Goal: Information Seeking & Learning: Learn about a topic

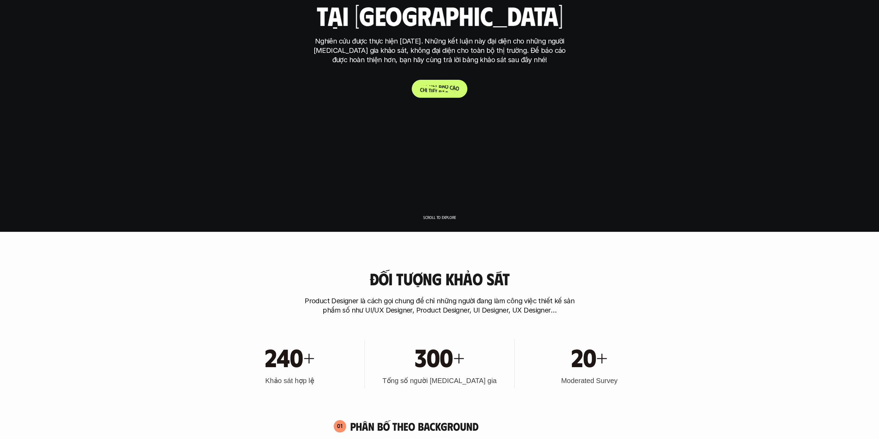
scroll to position [173, 0]
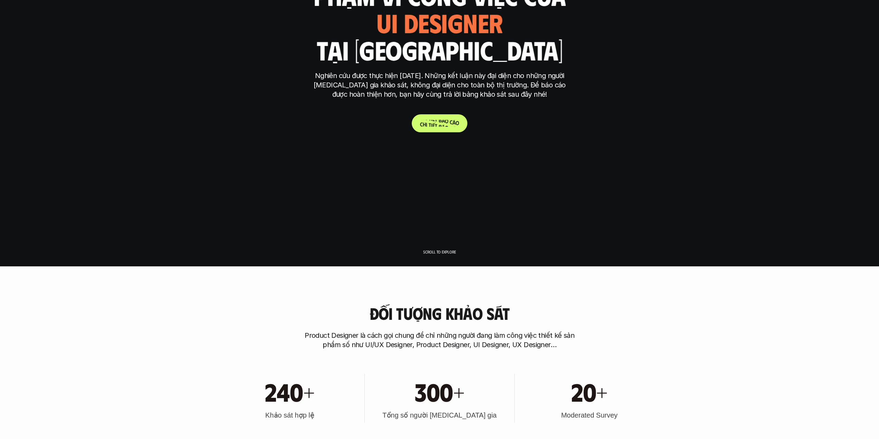
click at [440, 90] on div "Kết quả nghiên cứu phạm vi công việc của ui designer ui/ux designer product des…" at bounding box center [439, 46] width 259 height 171
click at [446, 126] on p "C h i t i ế t b á o c á o" at bounding box center [439, 123] width 39 height 7
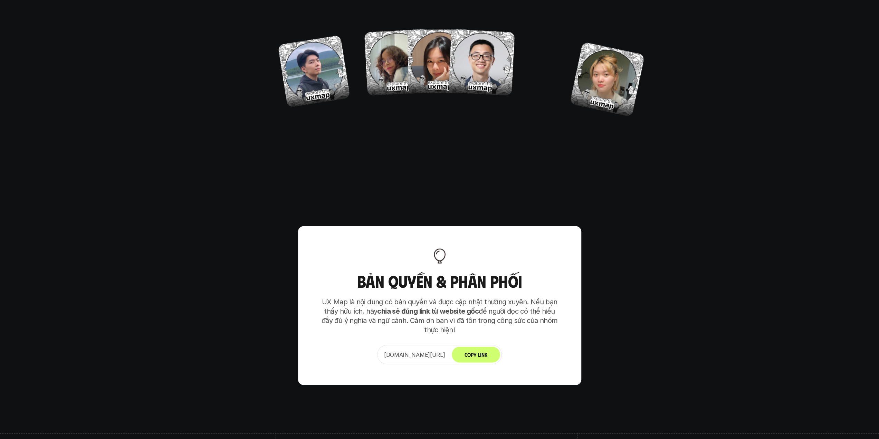
scroll to position [4337, 0]
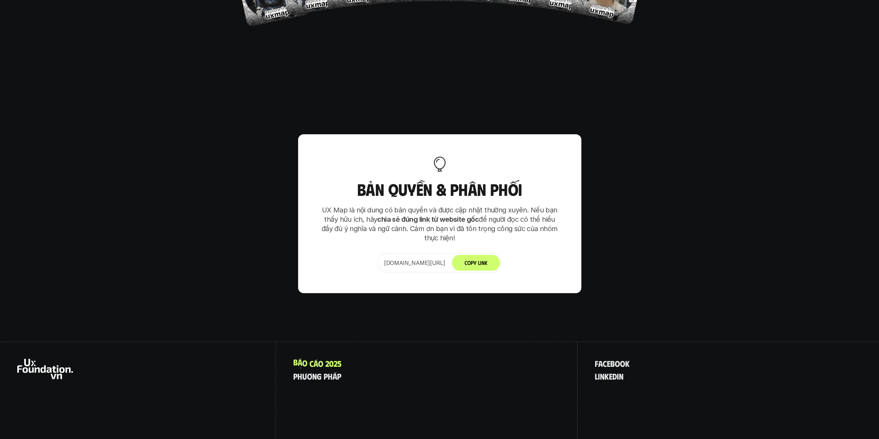
click at [324, 341] on div "B á o c á o 2 0 2 5 p h ư ơ n g p h á p" at bounding box center [426, 402] width 301 height 122
click at [0, 341] on div at bounding box center [138, 402] width 276 height 122
click at [54, 359] on use at bounding box center [45, 369] width 56 height 20
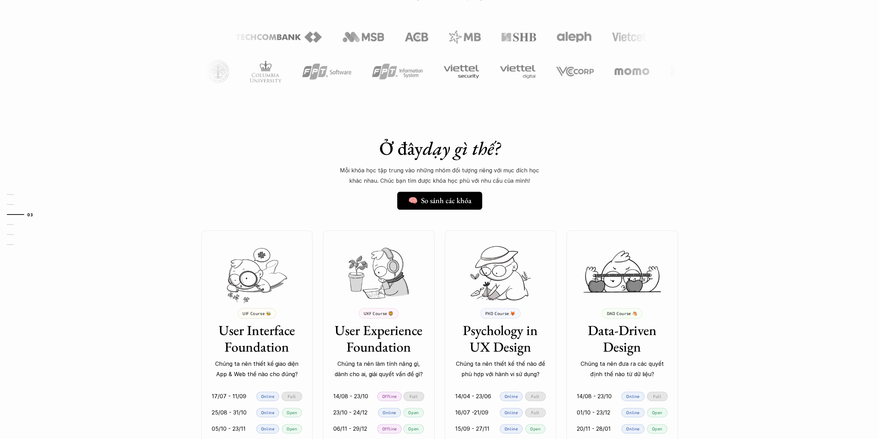
scroll to position [483, 0]
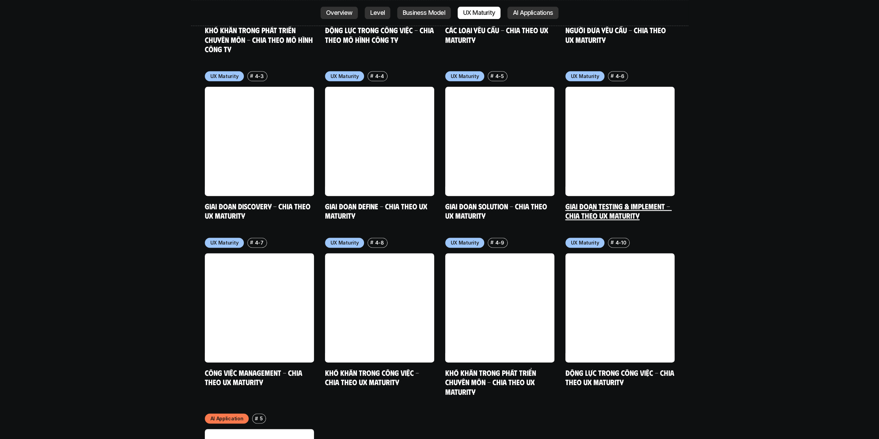
scroll to position [3520, 0]
